Goal: Task Accomplishment & Management: Manage account settings

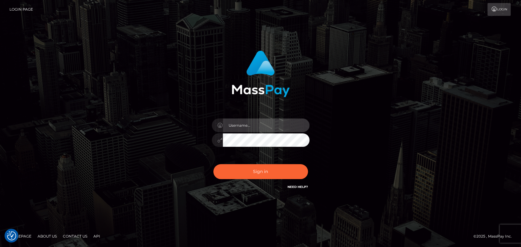
click at [242, 127] on input "text" at bounding box center [266, 126] width 87 height 14
type input "mdem"
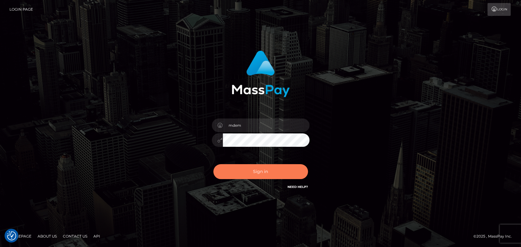
click at [242, 172] on button "Sign in" at bounding box center [260, 171] width 95 height 15
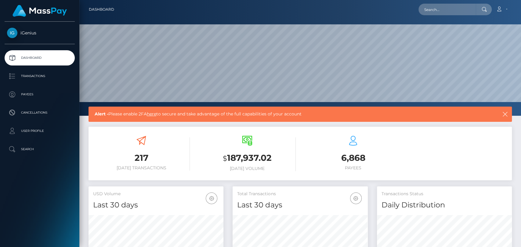
scroll to position [108, 135]
drag, startPoint x: 225, startPoint y: 158, endPoint x: 285, endPoint y: 151, distance: 61.1
click at [285, 151] on div "$ 187,937.02 Today Volume" at bounding box center [247, 153] width 97 height 35
click at [32, 58] on p "Dashboard" at bounding box center [39, 57] width 65 height 9
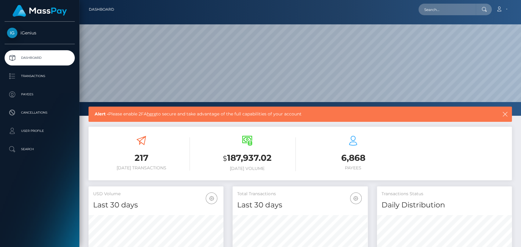
click at [154, 114] on link "here" at bounding box center [151, 113] width 9 height 5
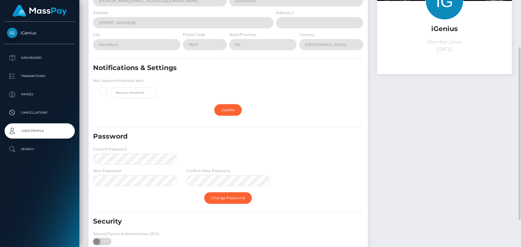
scroll to position [106, 0]
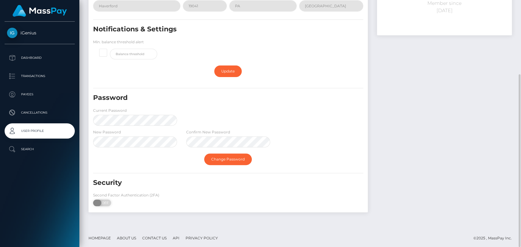
click at [103, 203] on span "OFF" at bounding box center [103, 203] width 15 height 7
checkbox input "true"
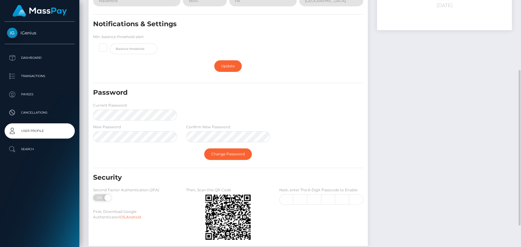
scroll to position [146, 0]
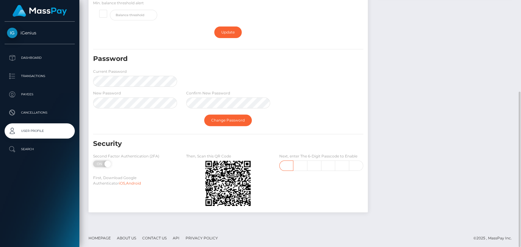
click at [292, 166] on input "text" at bounding box center [286, 166] width 14 height 10
type input "3"
type input "8"
type input "4"
type input "6"
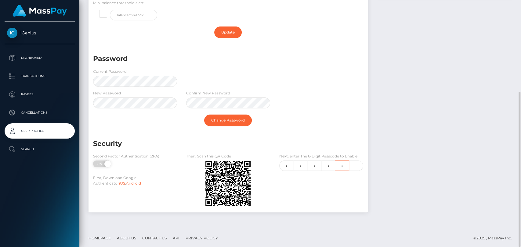
type input "0"
type input "3"
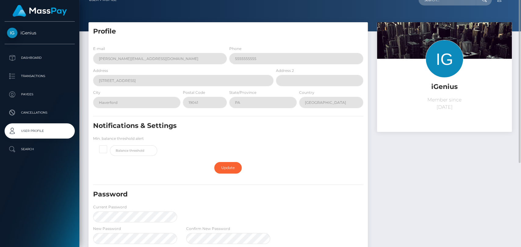
scroll to position [0, 0]
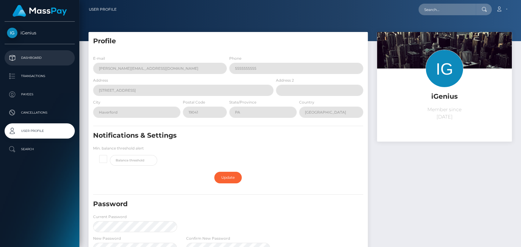
click at [29, 58] on p "Dashboard" at bounding box center [39, 57] width 65 height 9
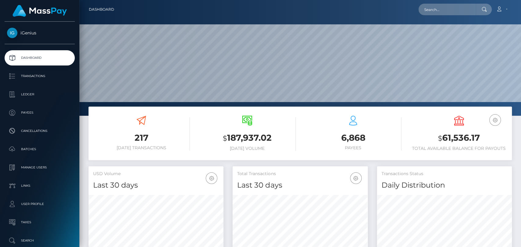
scroll to position [68, 0]
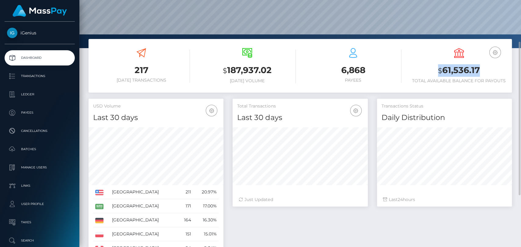
drag, startPoint x: 439, startPoint y: 70, endPoint x: 483, endPoint y: 70, distance: 44.2
click at [483, 70] on h3 "$ 61,536.17" at bounding box center [458, 70] width 97 height 13
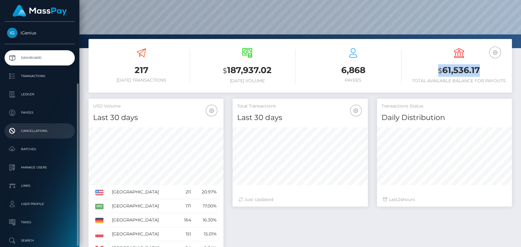
scroll to position [33, 0]
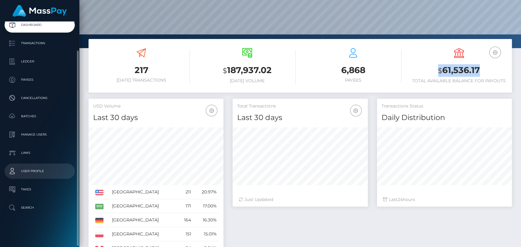
click at [38, 171] on p "User Profile" at bounding box center [39, 171] width 65 height 9
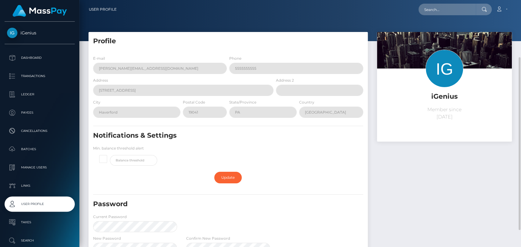
scroll to position [68, 0]
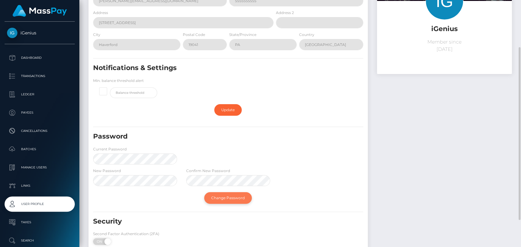
click at [213, 196] on link "Change Password" at bounding box center [228, 199] width 48 height 12
click at [229, 193] on link "Change Password" at bounding box center [228, 199] width 48 height 12
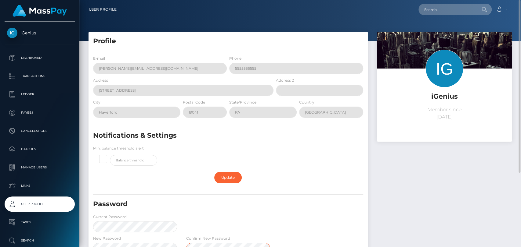
scroll to position [106, 0]
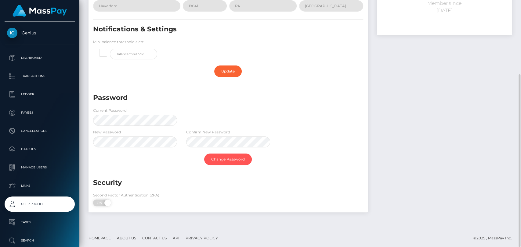
drag, startPoint x: 236, startPoint y: 156, endPoint x: 316, endPoint y: 135, distance: 82.4
click at [236, 156] on link "Change Password" at bounding box center [228, 160] width 48 height 12
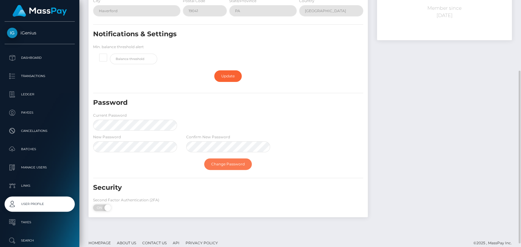
scroll to position [0, 0]
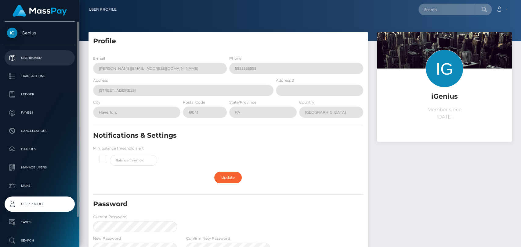
click at [36, 57] on p "Dashboard" at bounding box center [39, 57] width 65 height 9
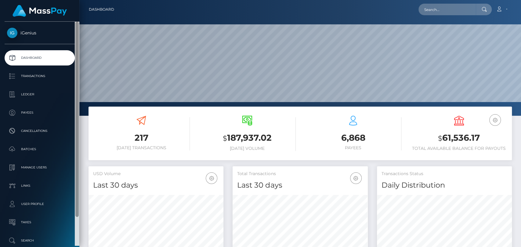
scroll to position [108, 135]
